Goal: Find specific page/section: Find specific page/section

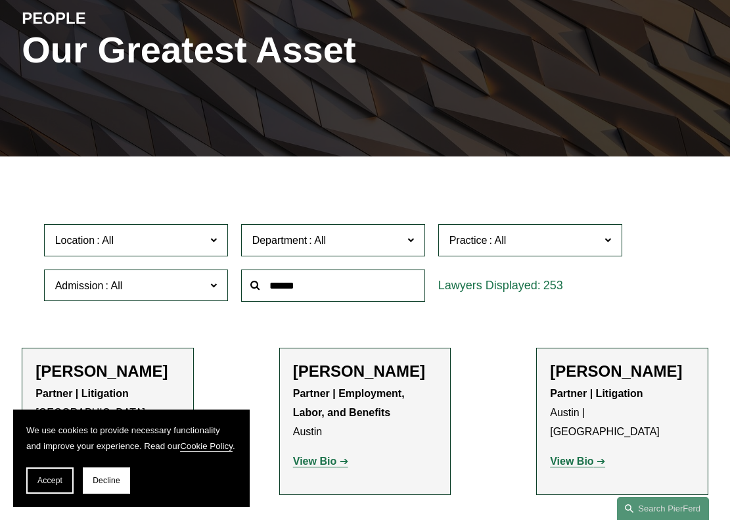
scroll to position [153, 0]
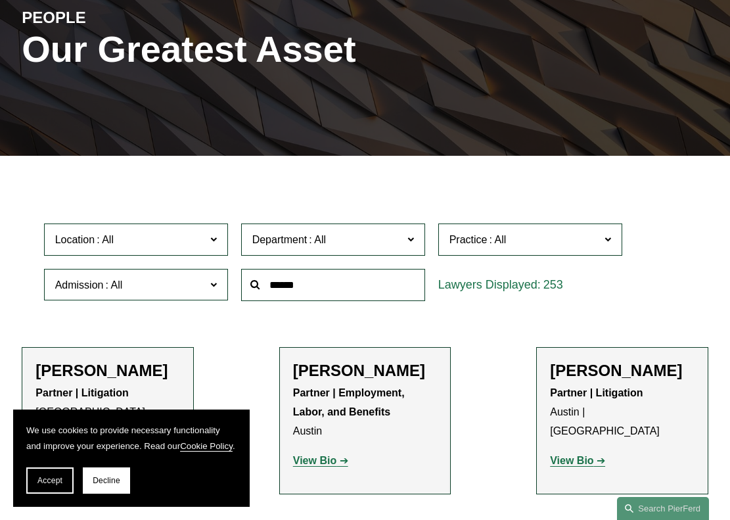
click at [364, 290] on input "text" at bounding box center [333, 285] width 184 height 32
type input "********"
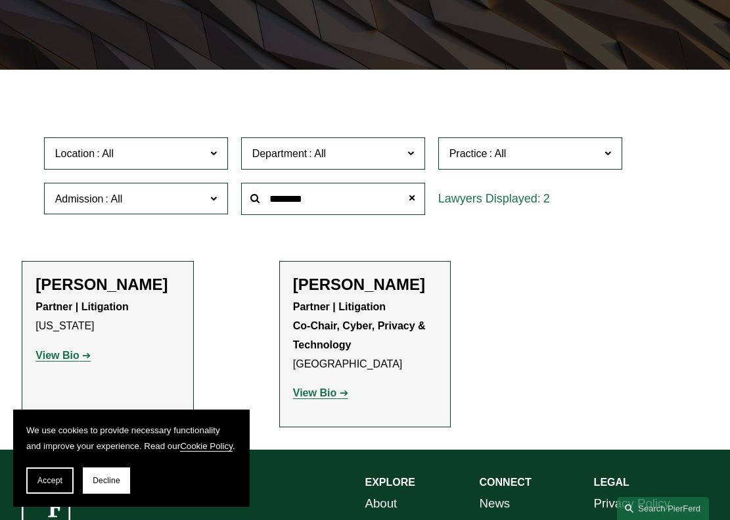
scroll to position [241, 0]
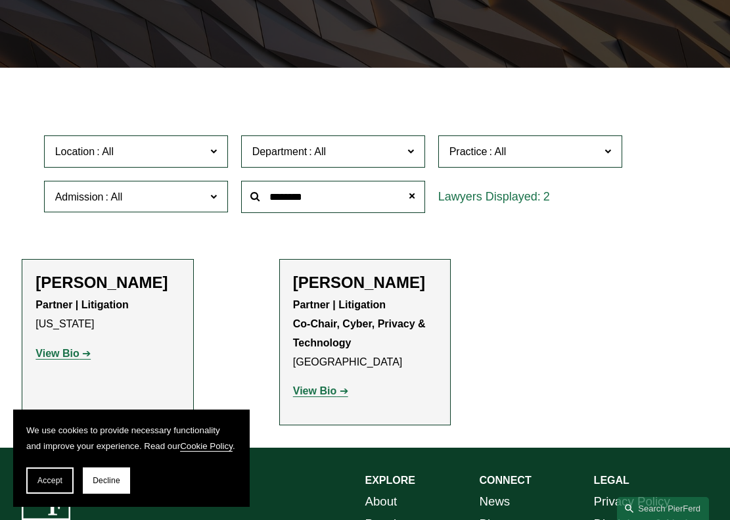
click at [323, 393] on strong "View Bio" at bounding box center [314, 390] width 43 height 11
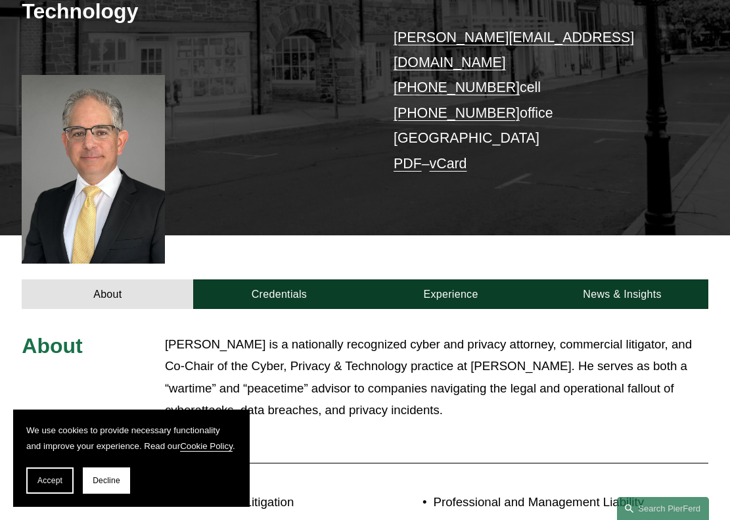
scroll to position [311, 0]
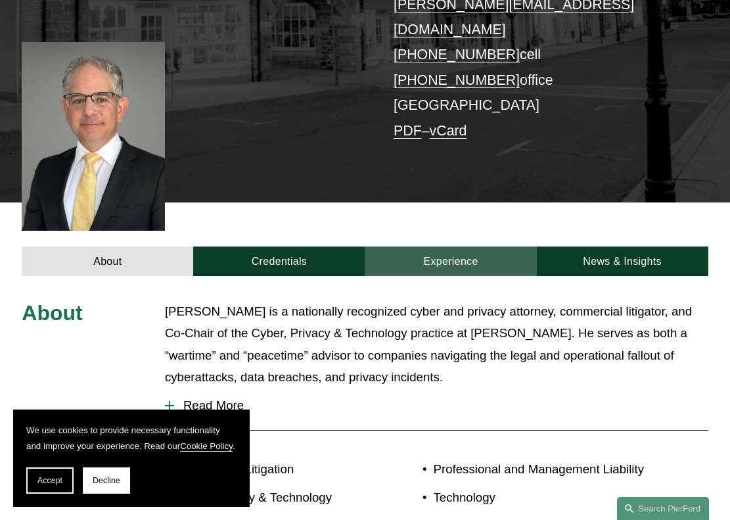
click at [443, 246] on link "Experience" at bounding box center [450, 261] width 171 height 30
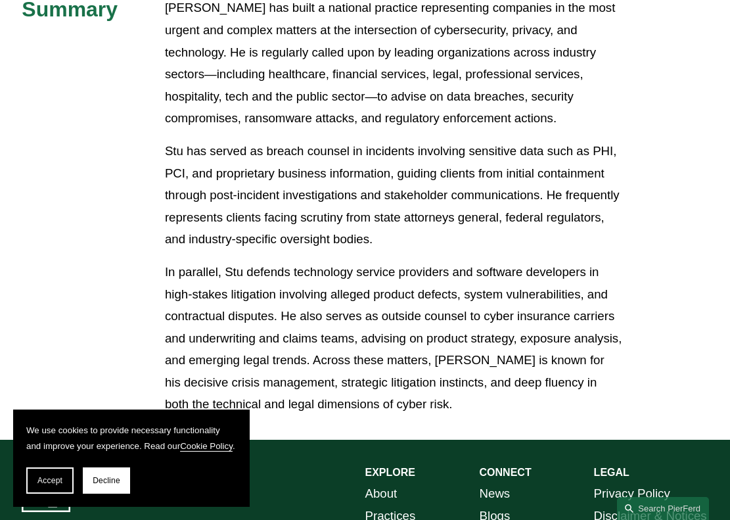
scroll to position [728, 0]
